Goal: Information Seeking & Learning: Find contact information

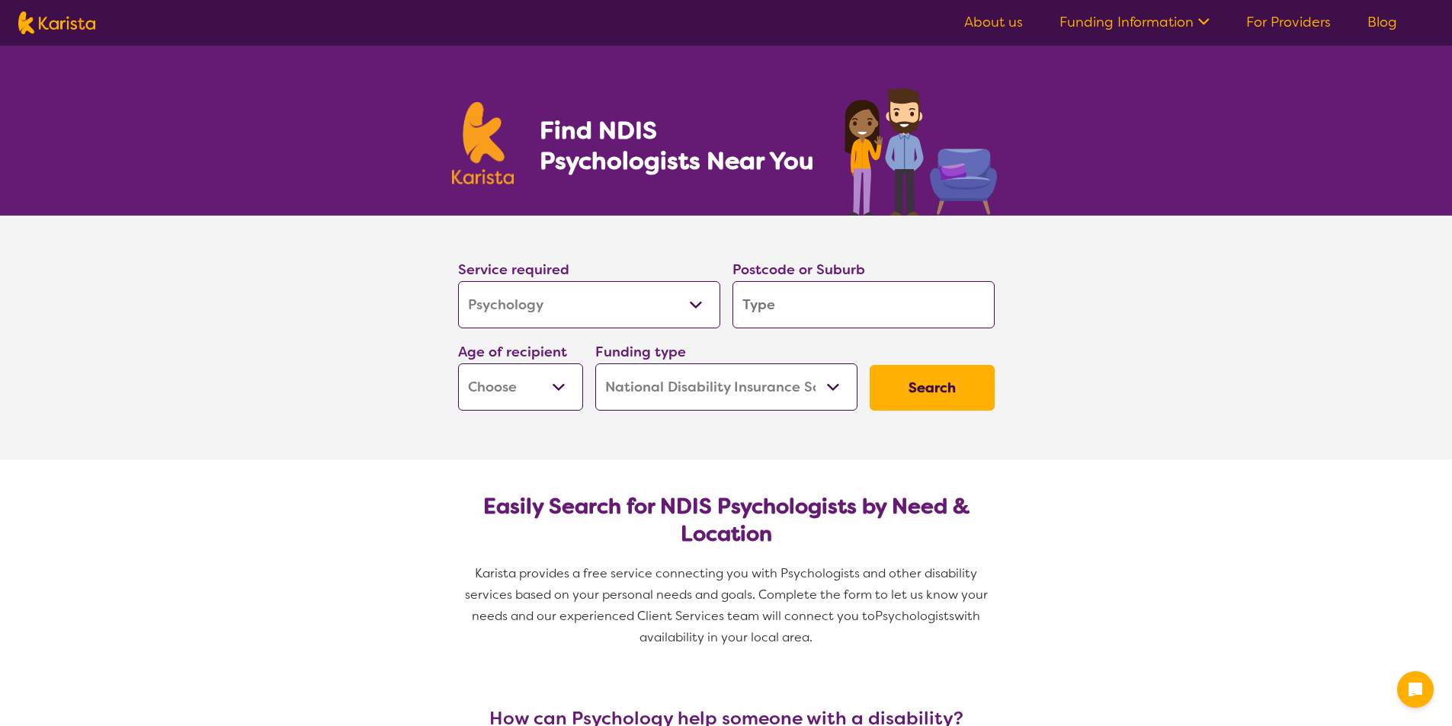
select select "Psychology"
select select "NDIS"
select select "Psychology"
select select "NDIS"
click at [791, 292] on input "search" at bounding box center [863, 304] width 262 height 47
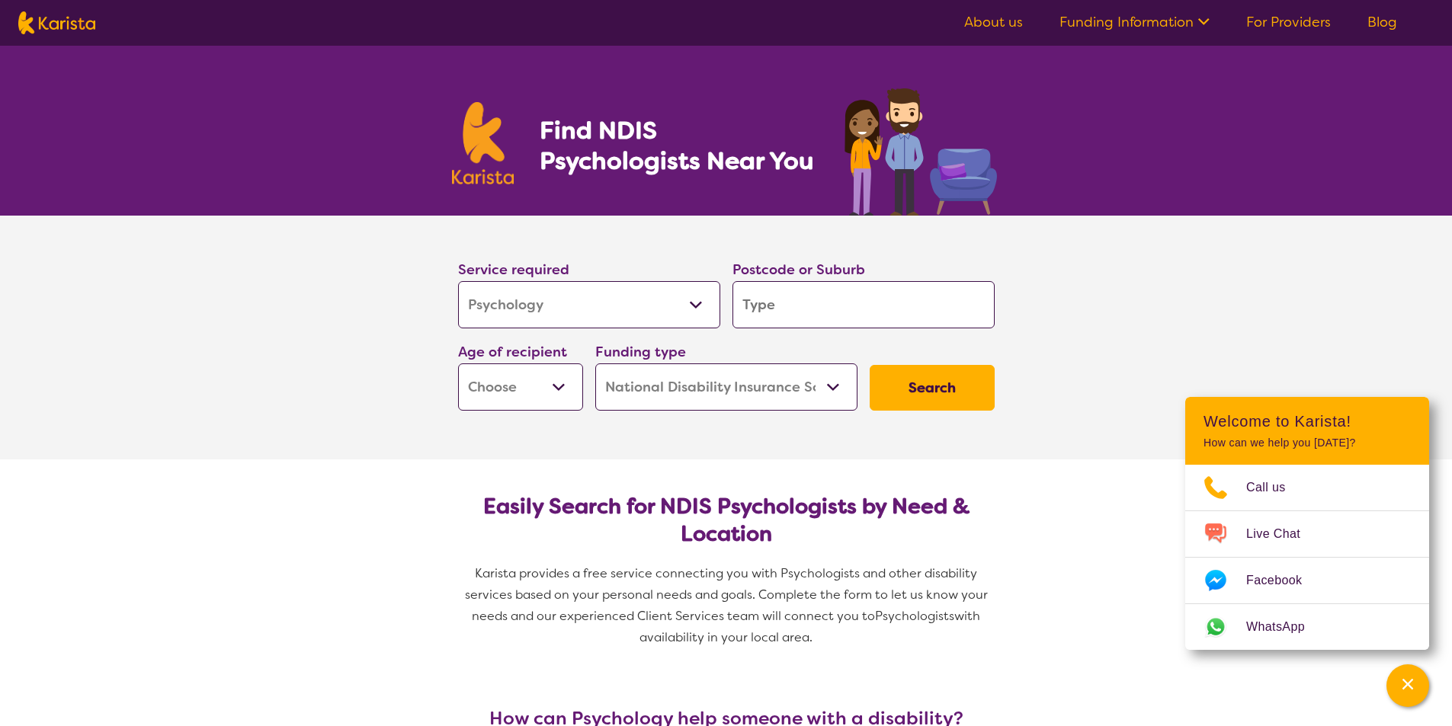
type input "2137"
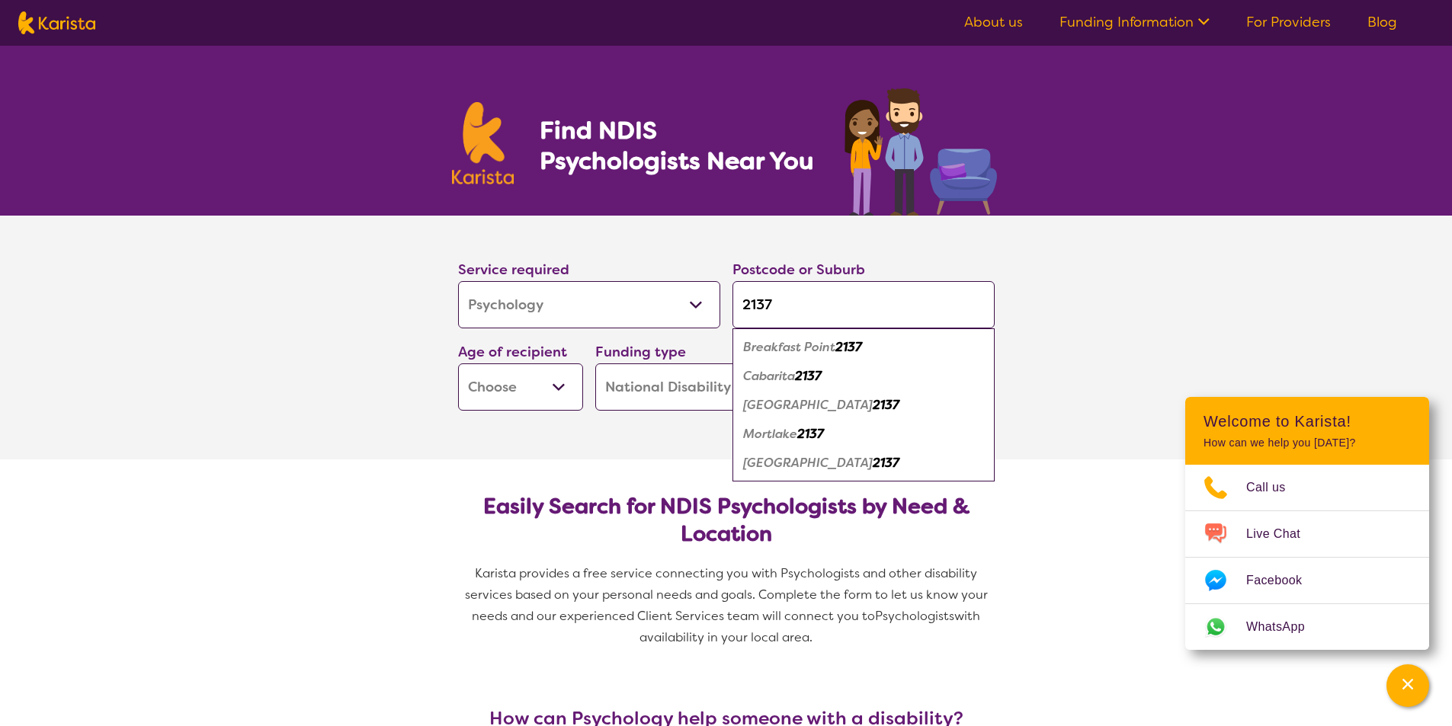
click at [509, 402] on select "Early Childhood - 0 to 9 Child - 10 to 11 Adolescent - 12 to 17 Adult - 18 to 6…" at bounding box center [520, 386] width 125 height 47
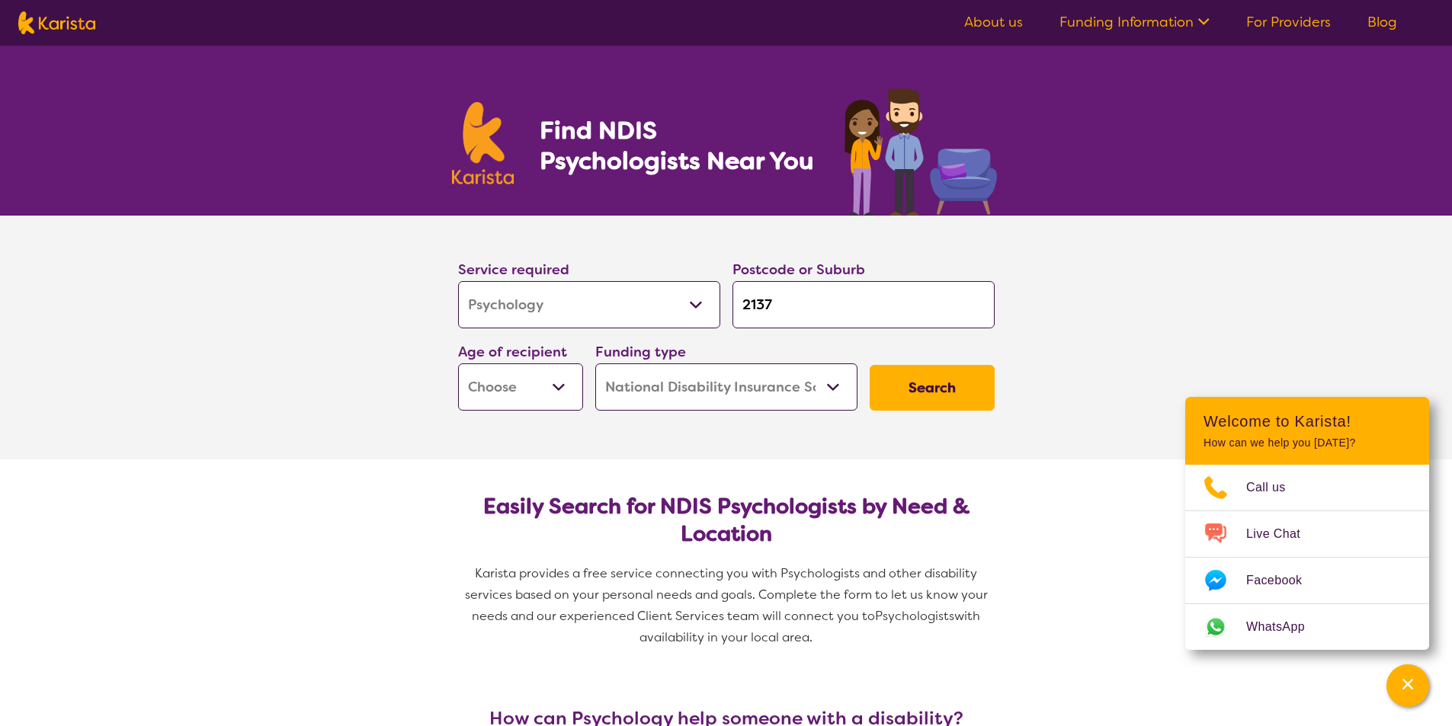
select select "EC"
click at [458, 363] on select "Early Childhood - 0 to 9 Child - 10 to 11 Adolescent - 12 to 17 Adult - 18 to 6…" at bounding box center [520, 386] width 125 height 47
select select "EC"
click at [897, 400] on button "Search" at bounding box center [931, 388] width 125 height 46
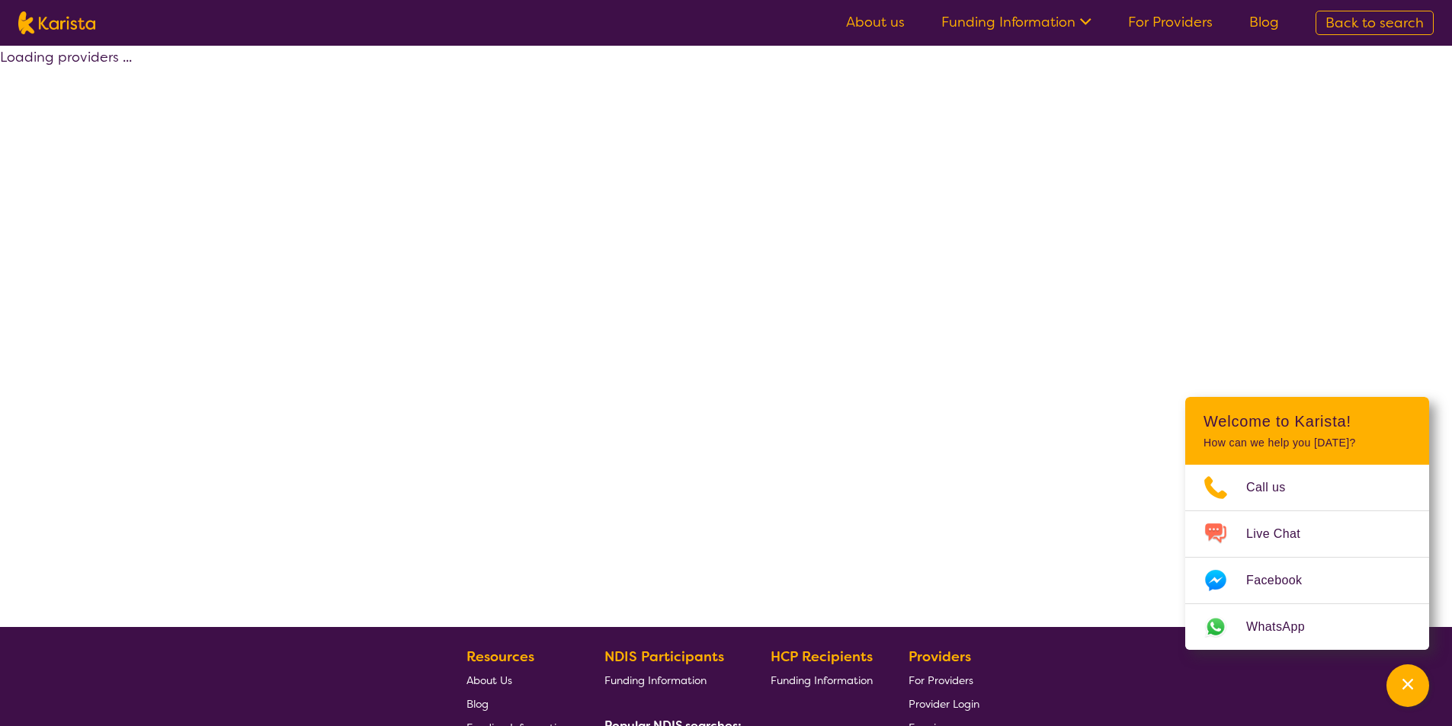
select select "by_score"
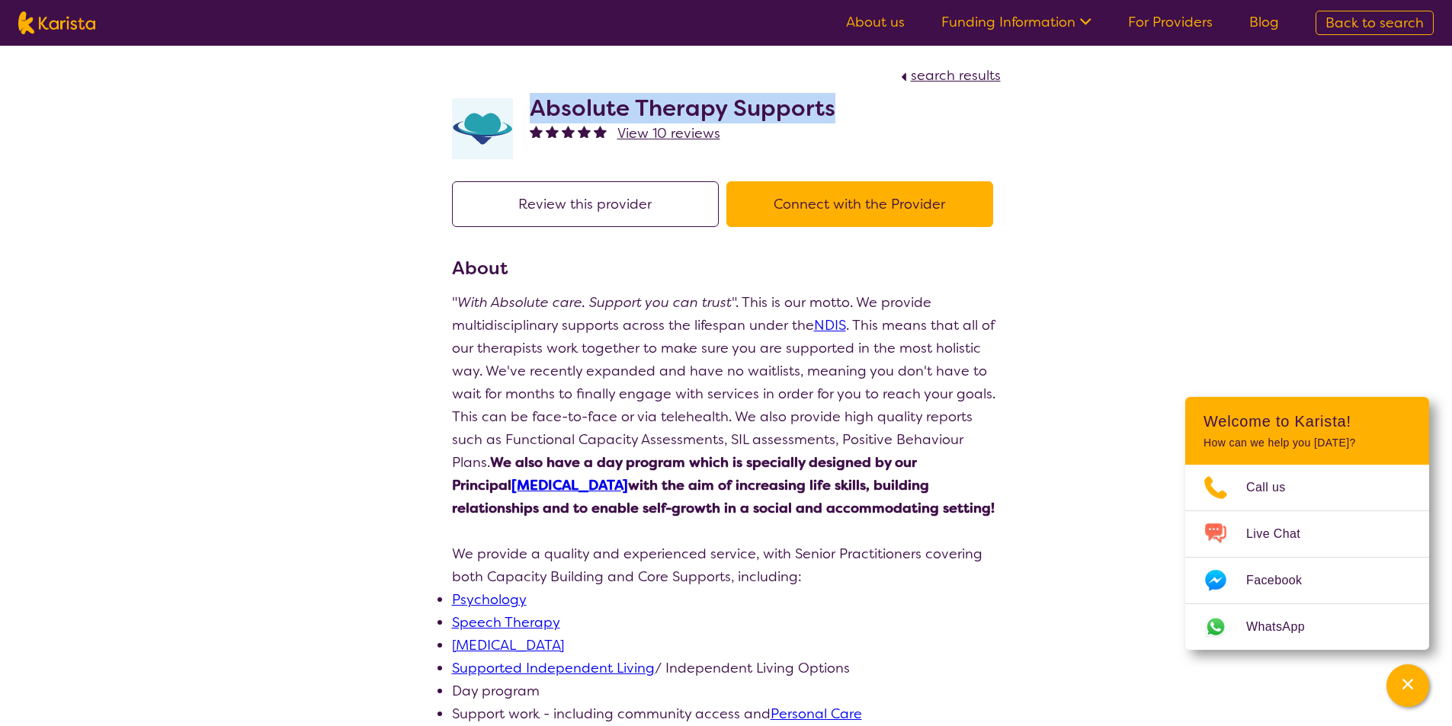
drag, startPoint x: 819, startPoint y: 106, endPoint x: 531, endPoint y: 116, distance: 288.2
click at [531, 116] on div "Absolute Therapy Supports View 10 reviews" at bounding box center [726, 125] width 549 height 76
copy h2 "Absolute Therapy Supports"
